Goal: Complete application form

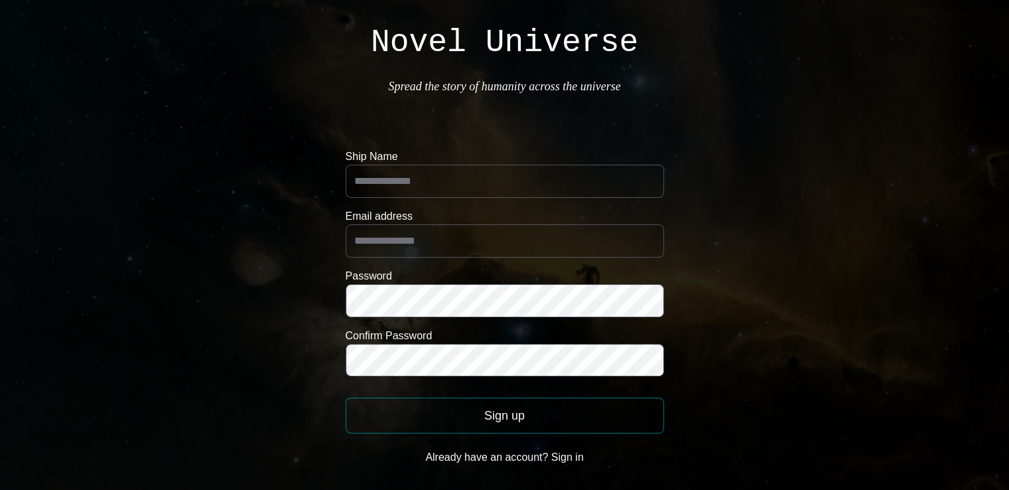
scroll to position [25, 0]
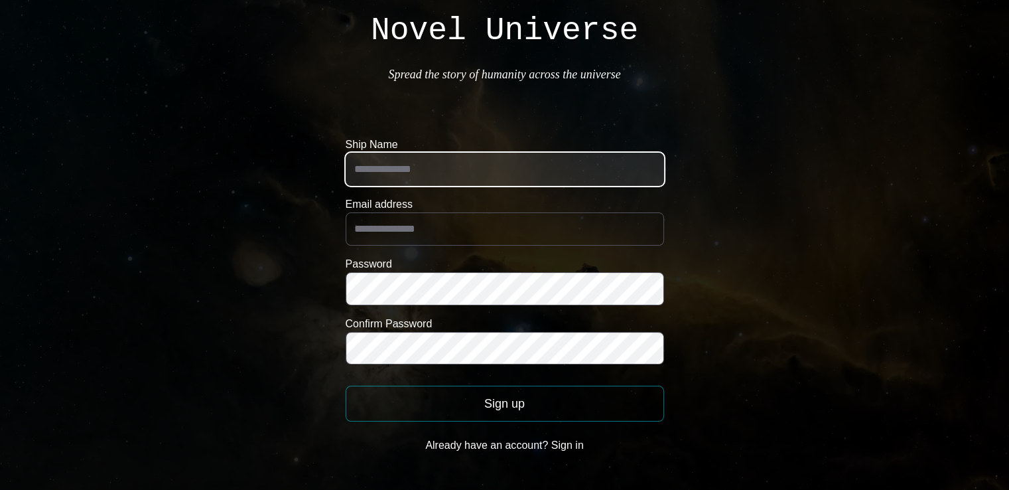
click at [473, 164] on input "Ship Name" at bounding box center [505, 169] width 318 height 33
paste input "**********"
type input "**********"
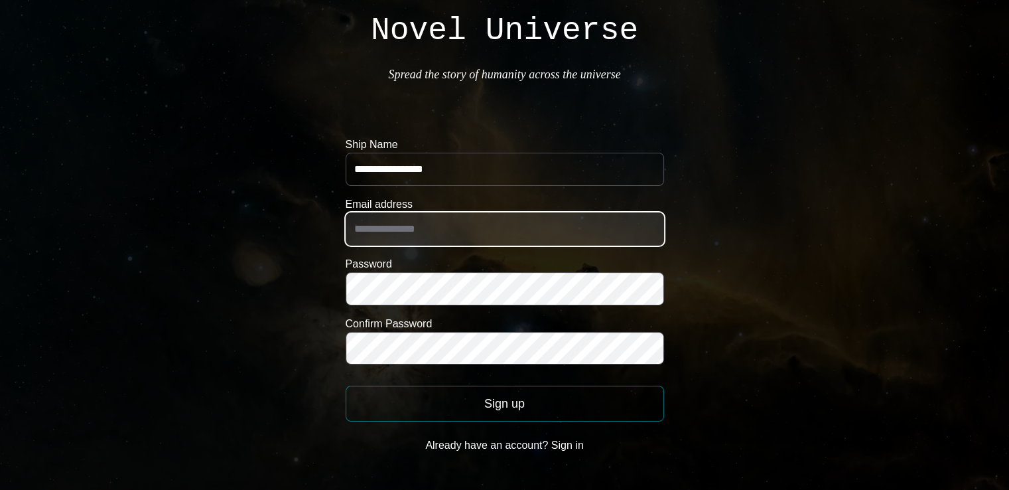
click at [555, 224] on input "Email address" at bounding box center [505, 228] width 318 height 33
type input "**********"
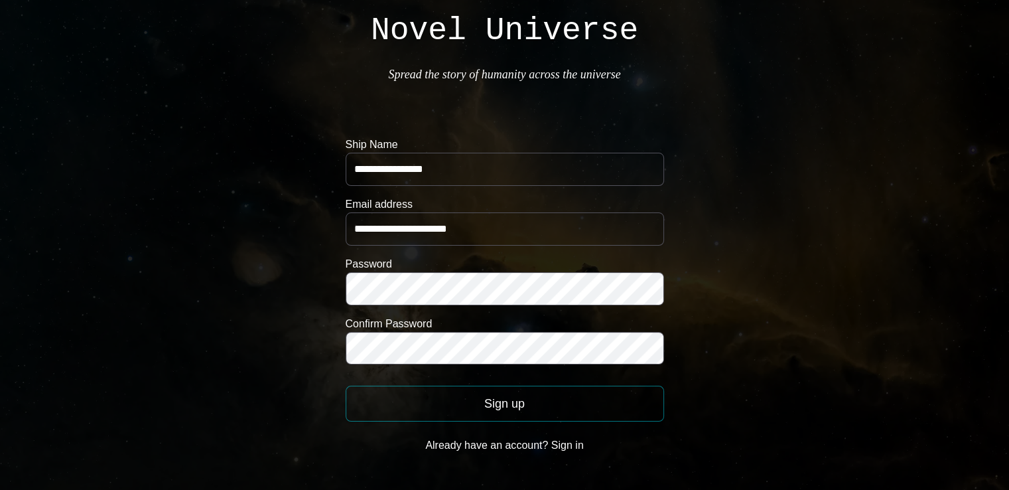
click at [442, 325] on label "Confirm Password" at bounding box center [505, 324] width 318 height 16
drag, startPoint x: 420, startPoint y: 310, endPoint x: 167, endPoint y: 220, distance: 268.1
click at [167, 220] on body "**********" at bounding box center [504, 232] width 1009 height 515
click at [450, 245] on form "**********" at bounding box center [505, 298] width 318 height 322
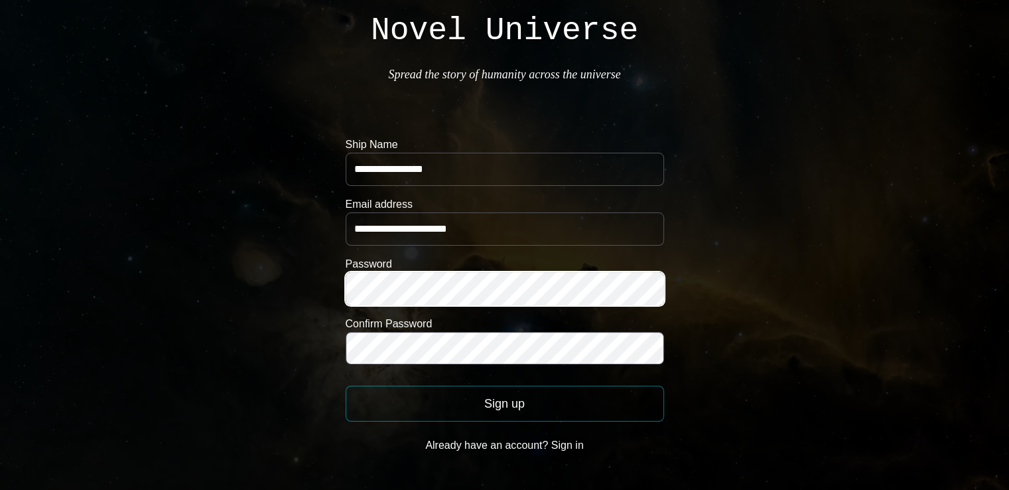
click at [533, 304] on form "**********" at bounding box center [505, 298] width 318 height 322
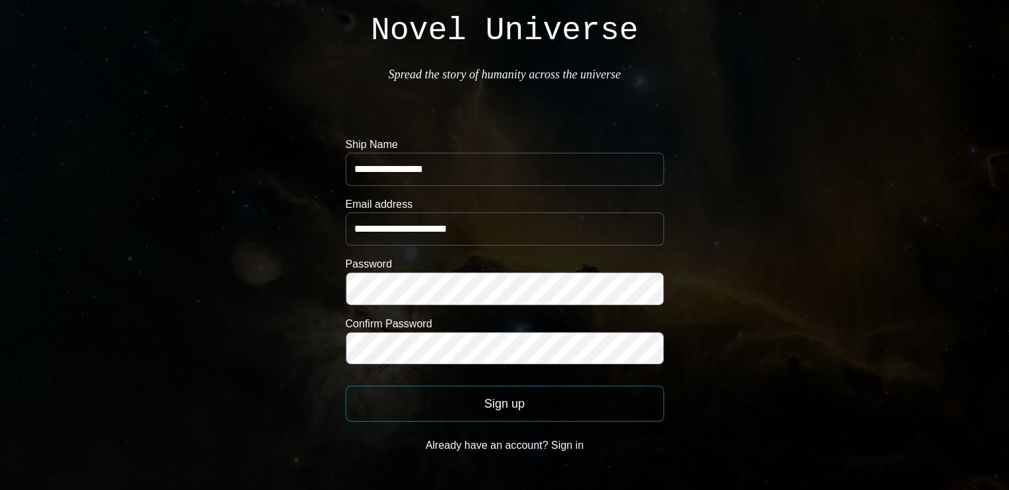
click at [811, 276] on body "**********" at bounding box center [504, 232] width 1009 height 515
click at [573, 405] on button "Sign up" at bounding box center [505, 403] width 318 height 36
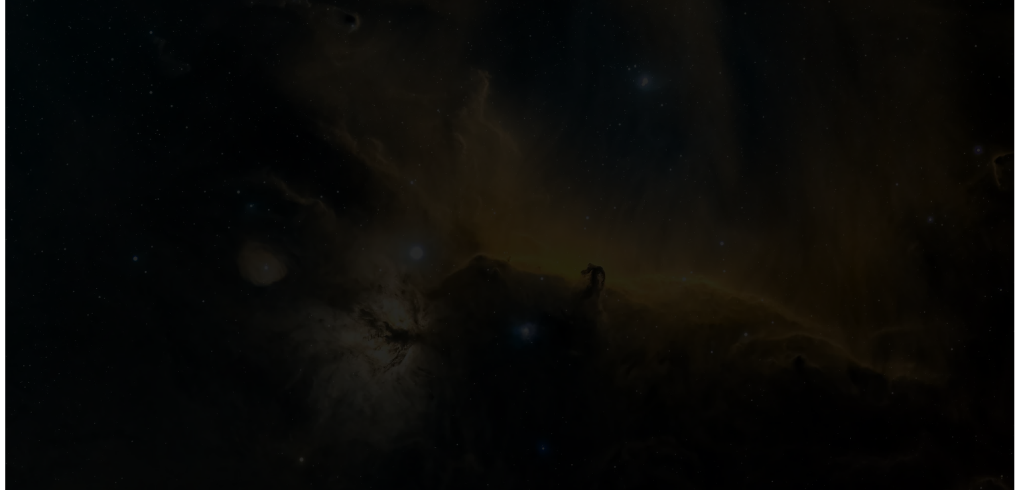
scroll to position [0, 0]
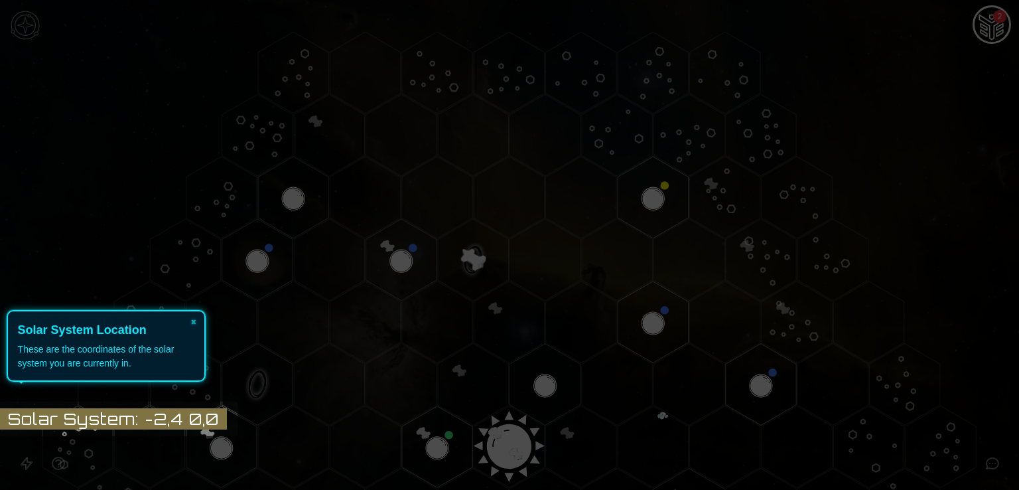
click at [865, 166] on icon at bounding box center [506, 245] width 1026 height 490
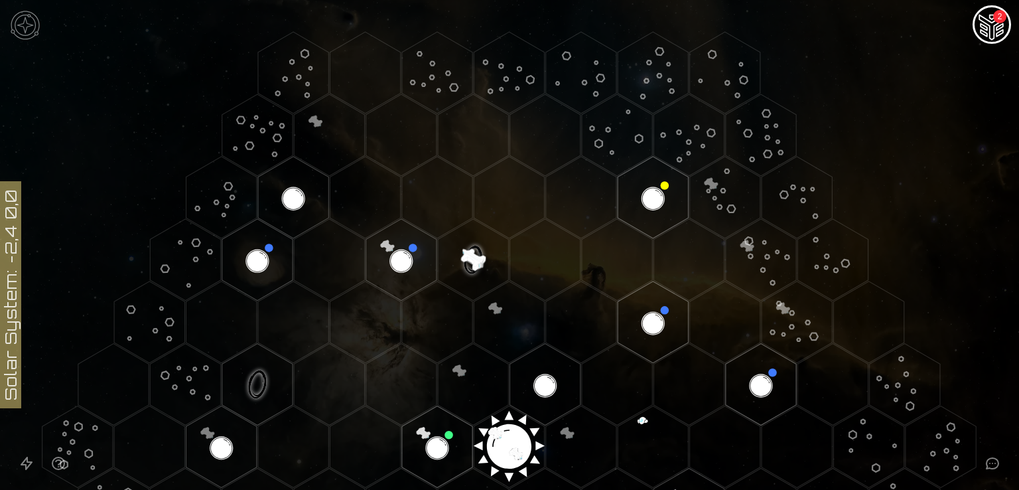
drag, startPoint x: 259, startPoint y: 239, endPoint x: 268, endPoint y: 224, distance: 17.5
click at [268, 224] on polygon "Hex at coordinates -2,-3, clickable" at bounding box center [257, 260] width 70 height 82
click at [263, 262] on image at bounding box center [257, 259] width 83 height 83
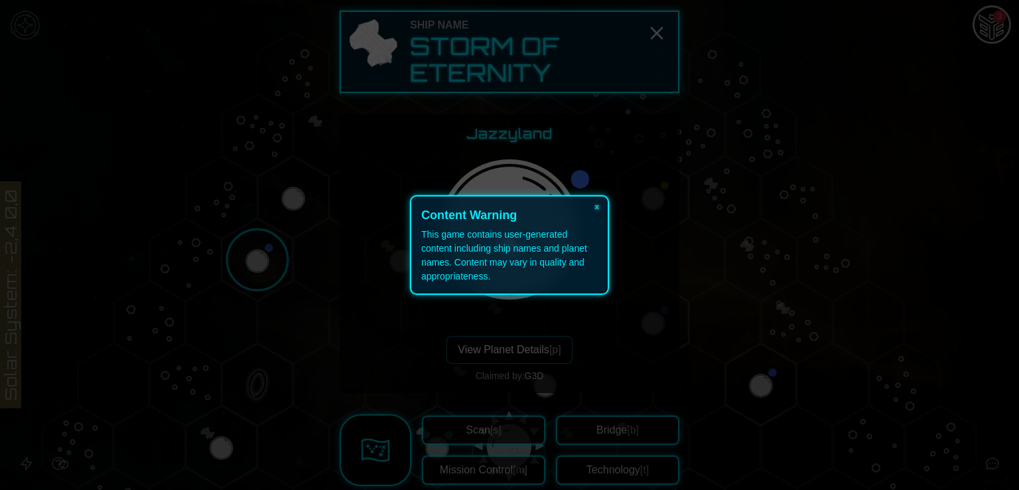
click at [263, 262] on icon at bounding box center [509, 245] width 1019 height 490
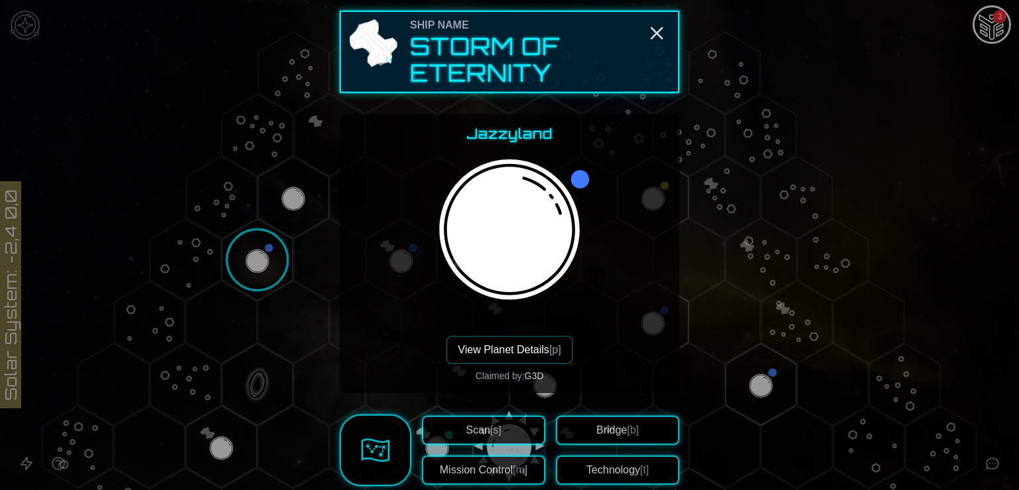
click at [833, 328] on div at bounding box center [509, 245] width 1019 height 490
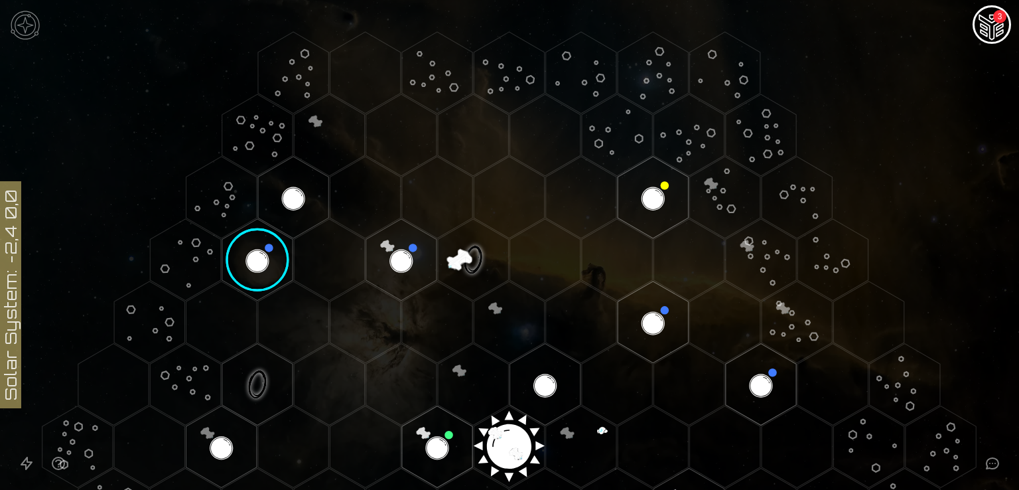
click at [982, 27] on img "Ship AI Chat - 3 unread messages" at bounding box center [992, 26] width 32 height 32
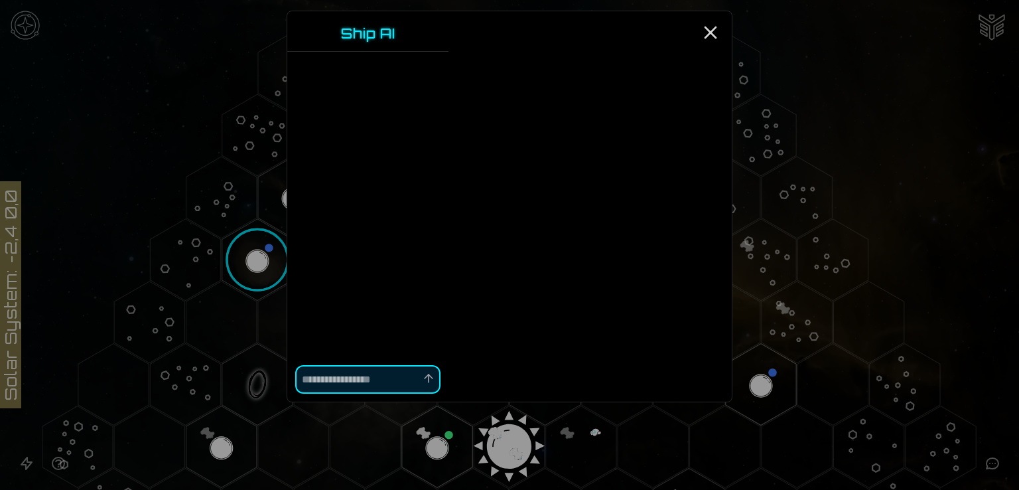
scroll to position [19, 0]
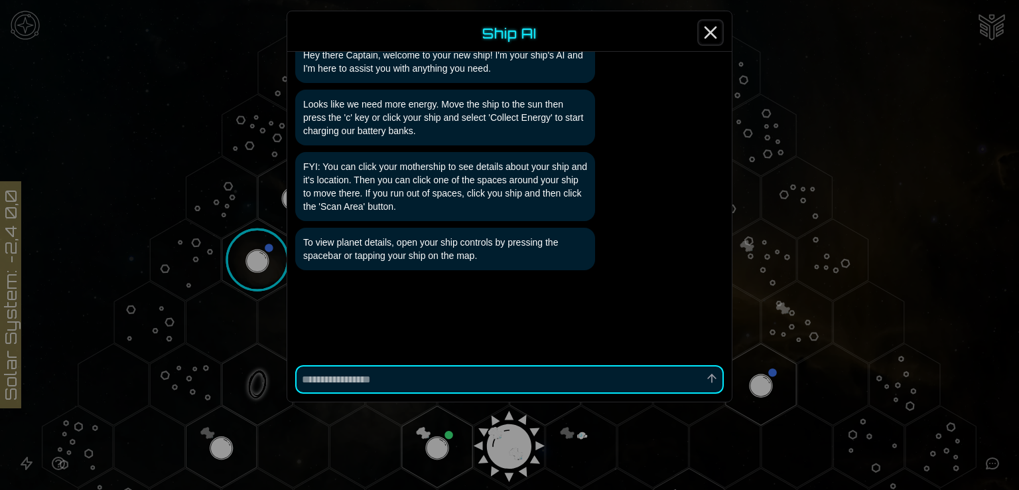
click at [709, 25] on icon "Close" at bounding box center [710, 32] width 21 height 21
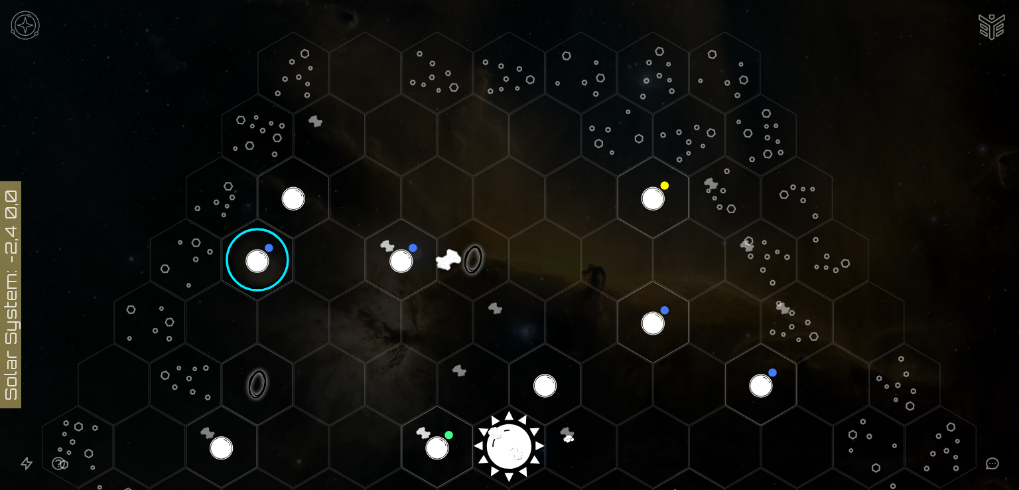
click at [29, 28] on img at bounding box center [25, 25] width 40 height 40
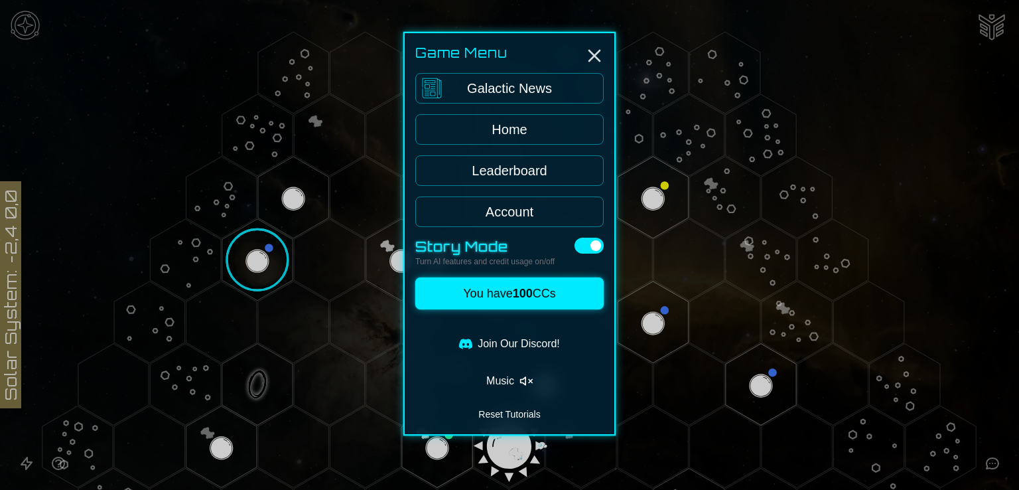
click at [494, 126] on link "Home" at bounding box center [509, 129] width 188 height 31
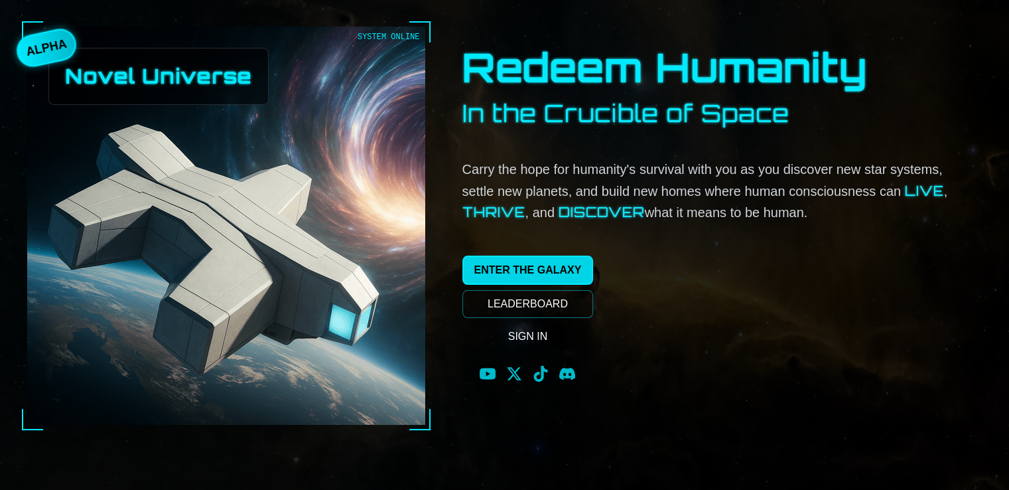
click at [509, 260] on link "ENTER THE GALAXY" at bounding box center [527, 269] width 131 height 29
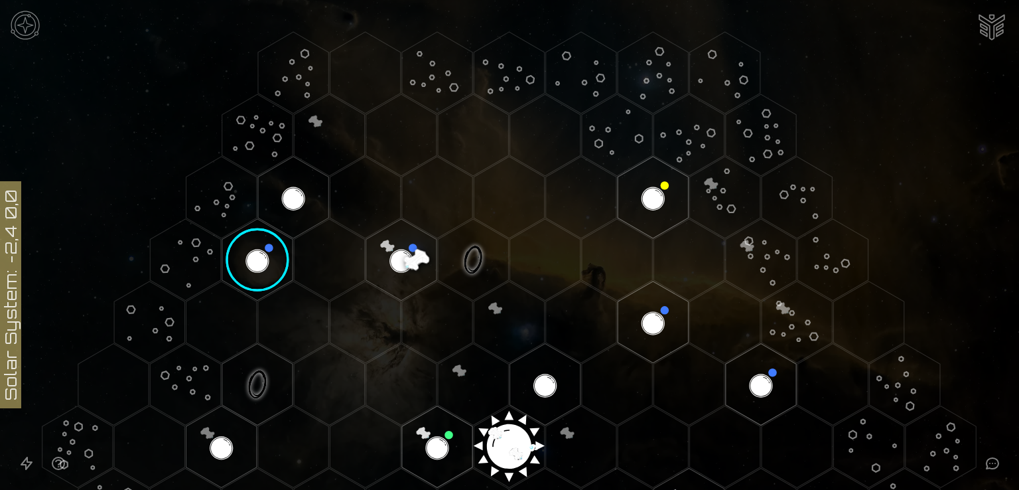
click at [4, 275] on icon at bounding box center [509, 446] width 1019 height 893
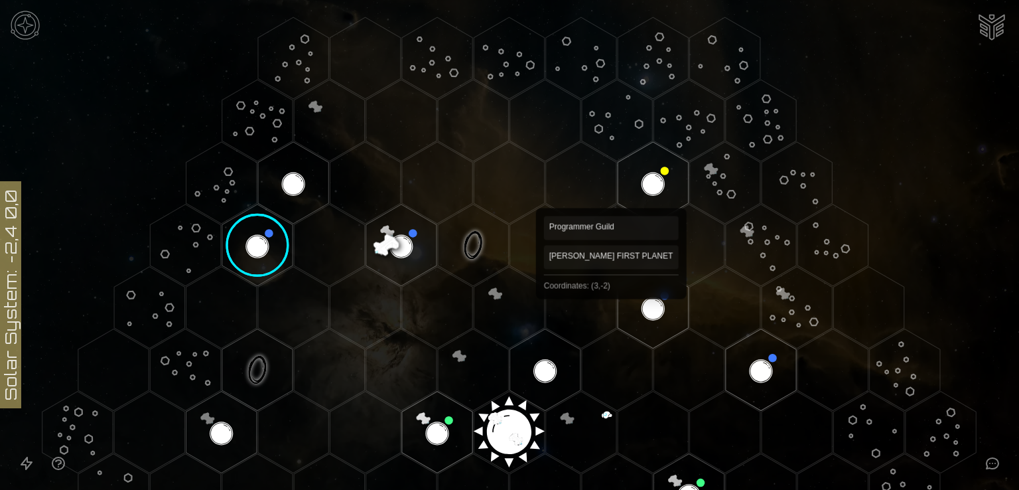
scroll to position [44, 0]
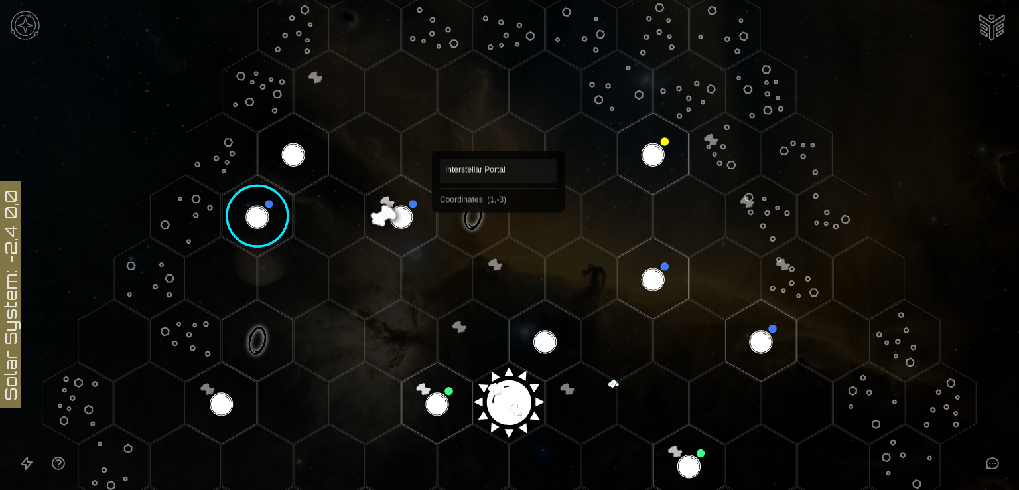
drag, startPoint x: 472, startPoint y: 308, endPoint x: 498, endPoint y: 232, distance: 81.2
click at [498, 232] on icon at bounding box center [509, 402] width 1019 height 893
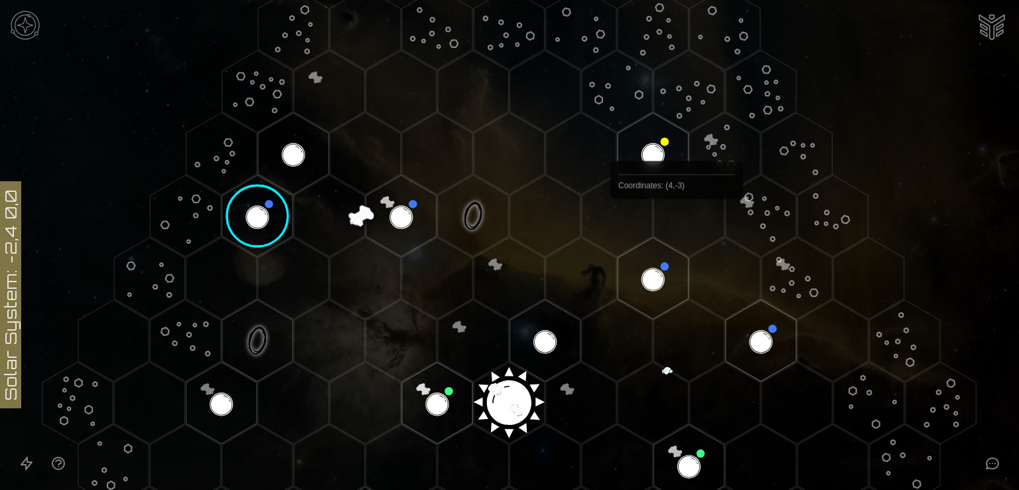
drag, startPoint x: 665, startPoint y: 376, endPoint x: 679, endPoint y: 200, distance: 177.0
click at [679, 199] on icon at bounding box center [509, 402] width 1019 height 893
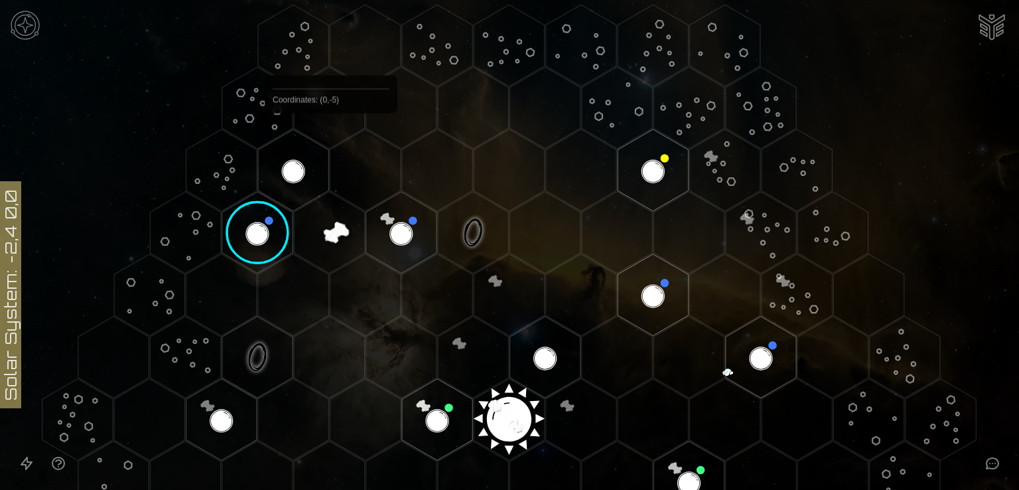
scroll to position [0, 0]
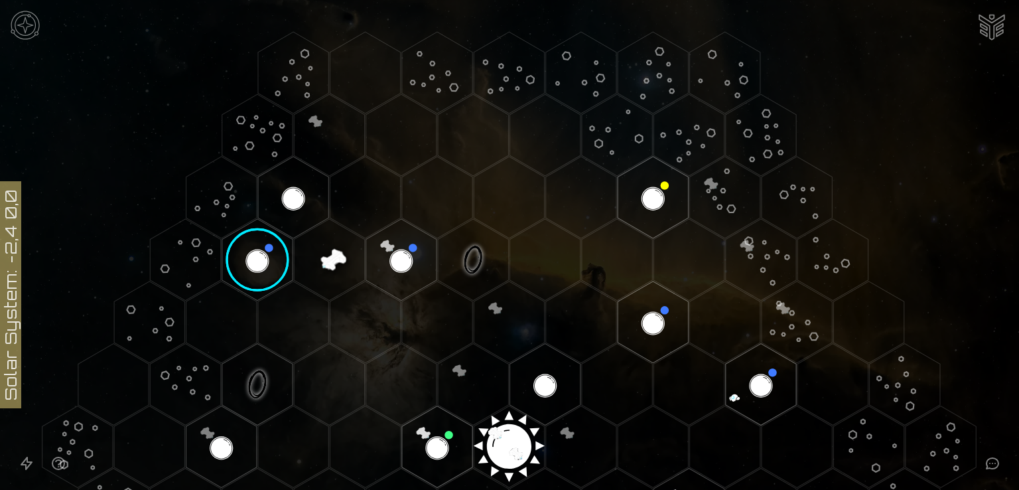
click at [289, 71] on polygon "Hex at coordinates 0,-6, clickable" at bounding box center [293, 73] width 70 height 82
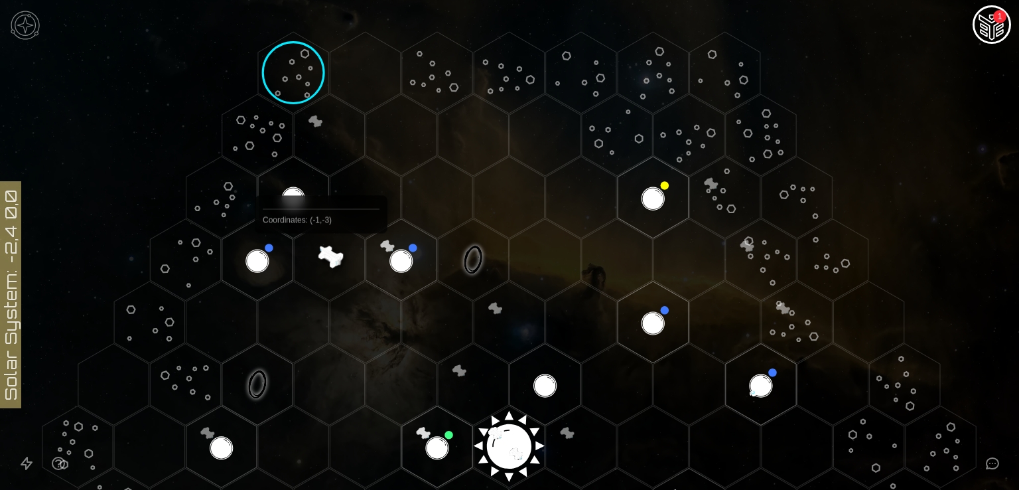
click at [321, 264] on polygon "Hex at coordinates -1,-3, clickable" at bounding box center [329, 260] width 70 height 82
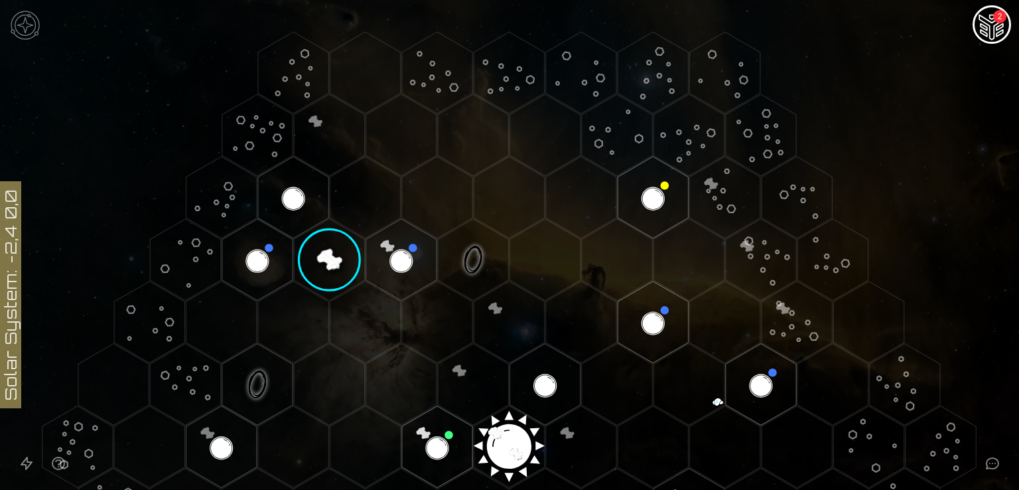
click at [996, 7] on button "2" at bounding box center [992, 24] width 38 height 38
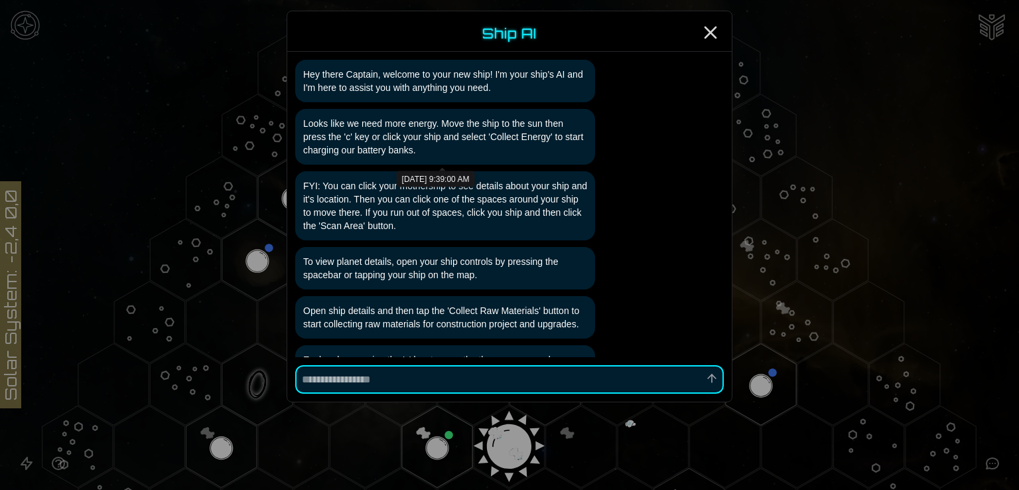
type textarea "*"
